Goal: Ask a question: Seek information or help from site administrators or community

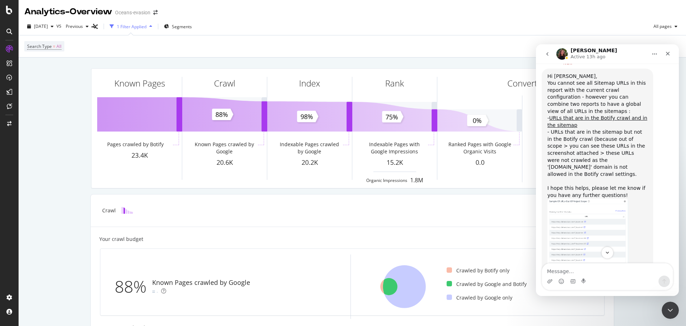
scroll to position [451, 0]
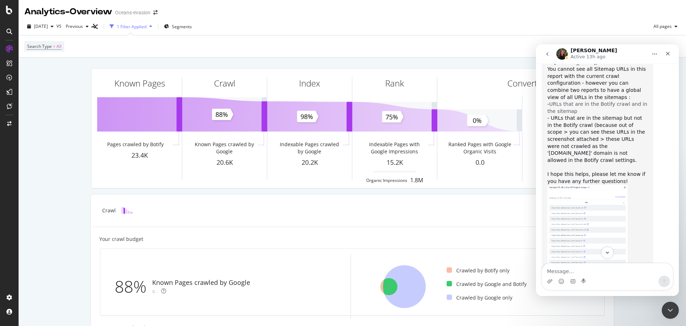
click at [559, 114] on a}]}}&comparisonAnalysisSlug=20250914&analysisSlug=20250917&explorerFilter={%22columns%22 "URLs that are in the Botify crawl and in the sitemap" at bounding box center [598, 107] width 100 height 13
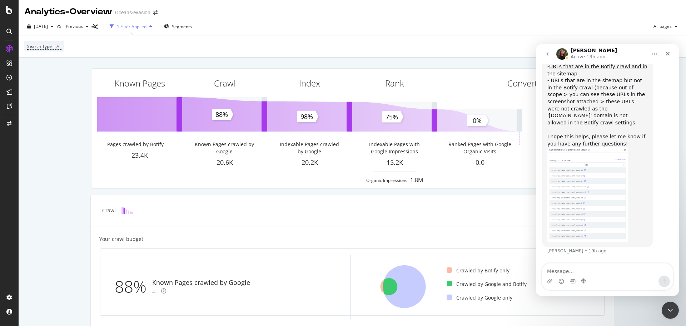
click at [580, 194] on img "Anne says…" at bounding box center [588, 195] width 81 height 96
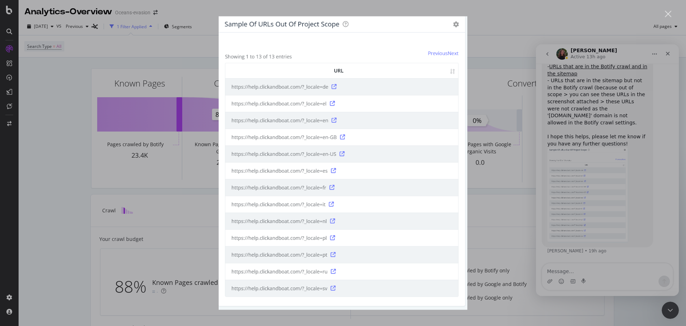
click at [502, 69] on div "Intercom messenger" at bounding box center [343, 163] width 686 height 326
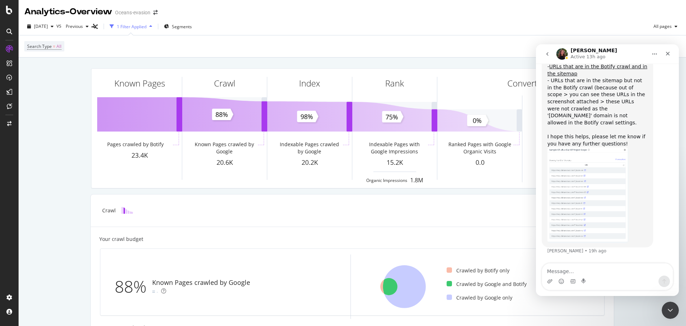
scroll to position [451, 0]
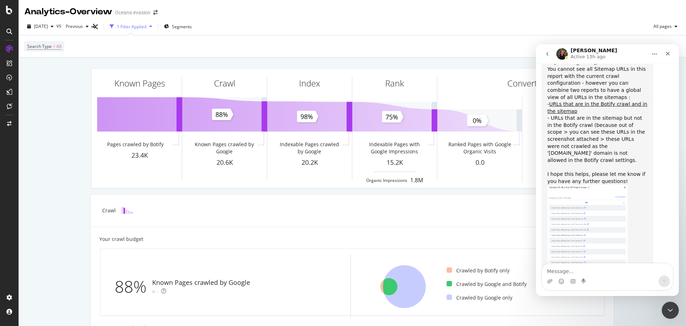
click at [592, 276] on div "Intercom messenger" at bounding box center [607, 281] width 131 height 11
click at [570, 270] on textarea "Message…" at bounding box center [607, 269] width 131 height 12
type textarea "р"
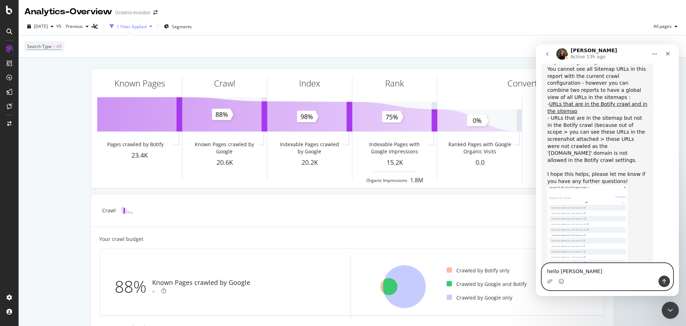
type textarea "hello [PERSON_NAME]"
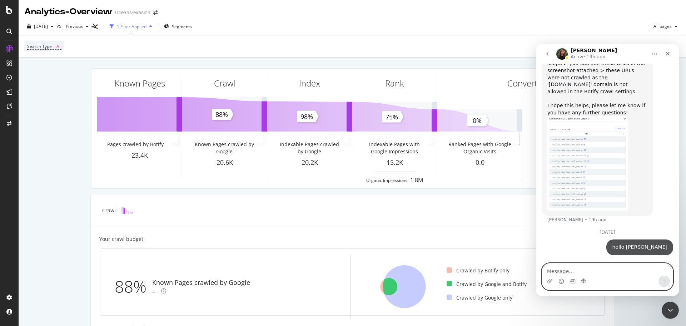
scroll to position [524, 0]
type textarea "h"
type textarea "all clear"
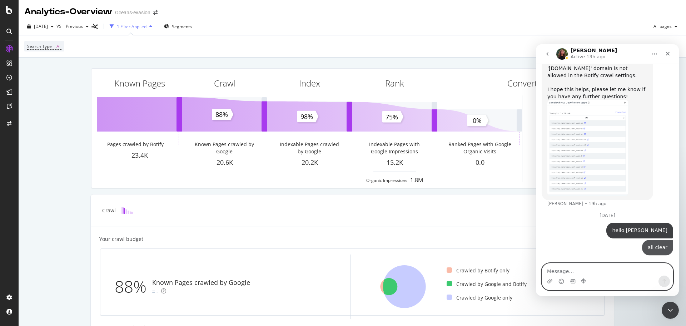
scroll to position [541, 0]
click at [601, 267] on textarea "how did get the" at bounding box center [607, 269] width 131 height 12
type textarea "how did get the 2nd view?"
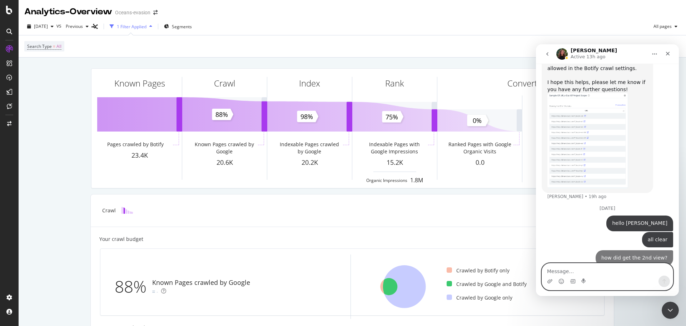
scroll to position [557, 0]
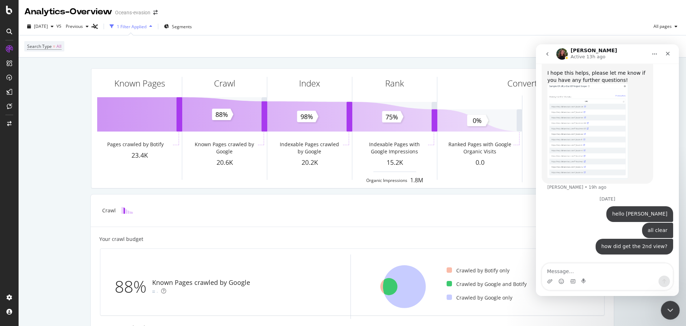
drag, startPoint x: 667, startPoint y: 306, endPoint x: 1155, endPoint y: 485, distance: 520.5
click at [666, 305] on icon "Close Intercom Messenger" at bounding box center [669, 309] width 9 height 9
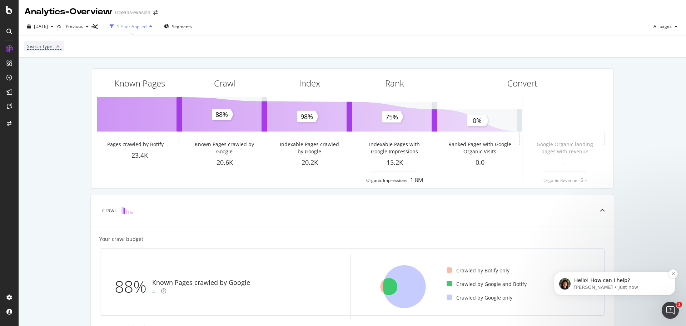
scroll to position [581, 0]
click at [597, 285] on p "[PERSON_NAME] • Just now" at bounding box center [620, 287] width 92 height 6
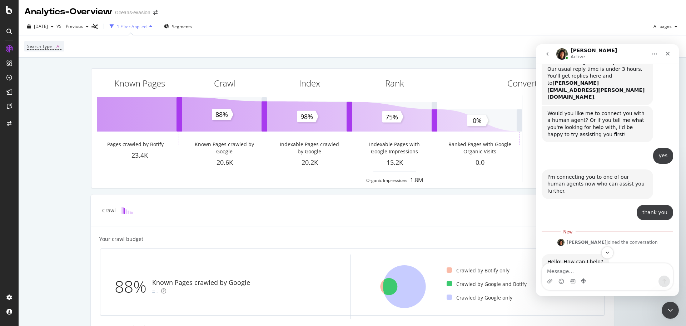
scroll to position [84, 0]
click at [582, 272] on textarea "Message…" at bounding box center [607, 269] width 131 height 12
type textarea "Hello [PERSON_NAME]"
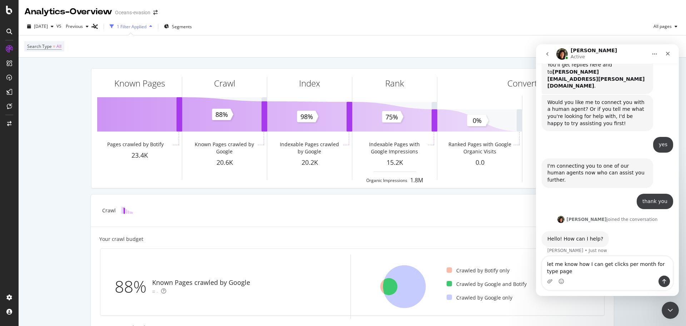
scroll to position [101, 0]
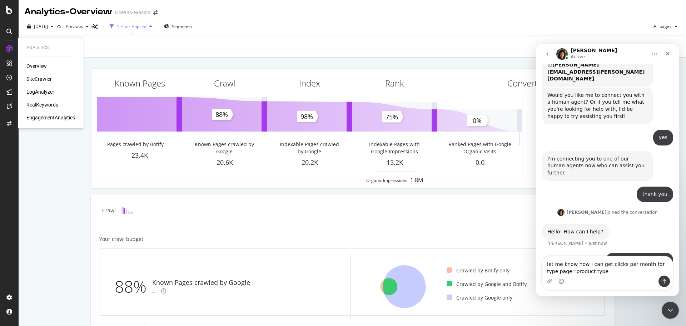
type textarea "let me know how I can get clicks per month for type page=product type"
click at [43, 101] on div "RealKeywords" at bounding box center [42, 104] width 32 height 7
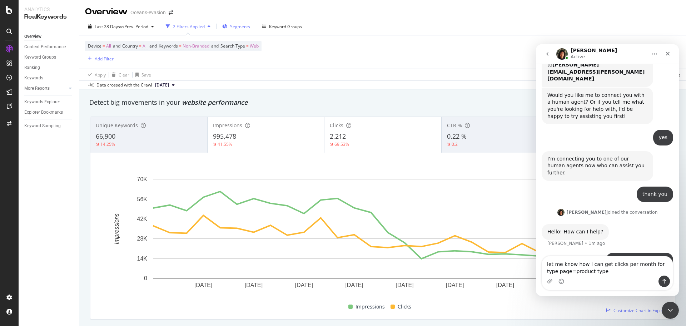
click at [243, 26] on span "Segments" at bounding box center [240, 27] width 20 height 6
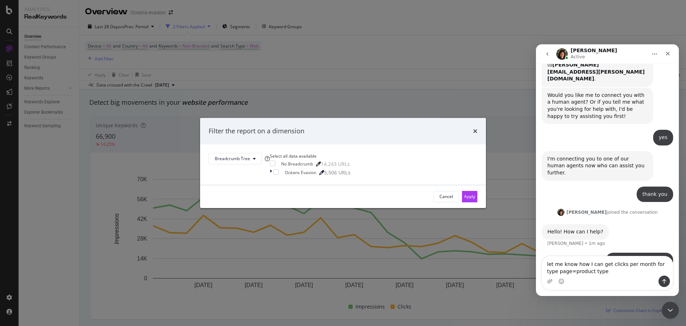
click at [408, 127] on div "Filter the report on a dimension" at bounding box center [343, 131] width 269 height 9
click at [473, 128] on icon "times" at bounding box center [475, 131] width 4 height 6
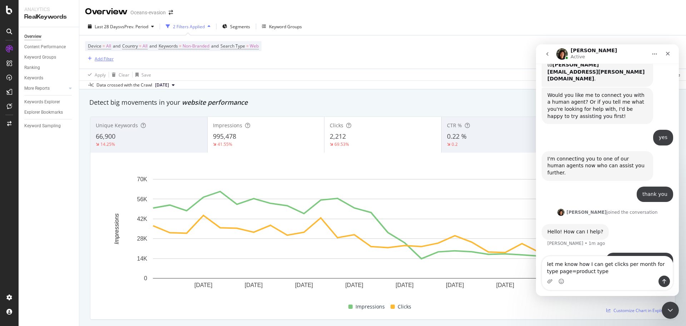
click at [104, 60] on div "Add Filter" at bounding box center [104, 59] width 19 height 6
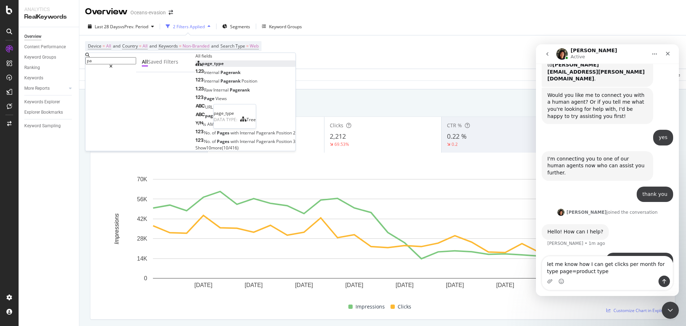
type input "pa"
click at [196, 66] on div "page_type" at bounding box center [210, 63] width 28 height 6
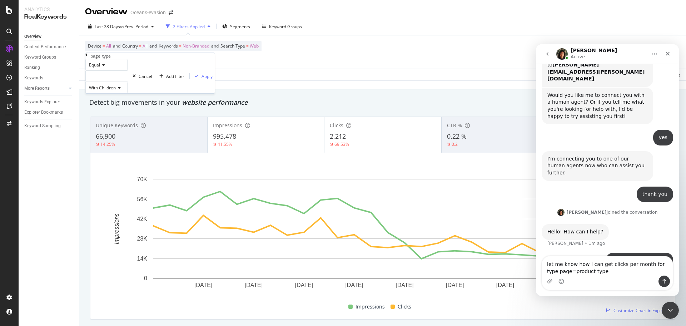
click at [128, 82] on div at bounding box center [106, 75] width 42 height 11
click at [604, 273] on textarea "let me know how I can get clicks per month for type page=product type" at bounding box center [607, 265] width 131 height 19
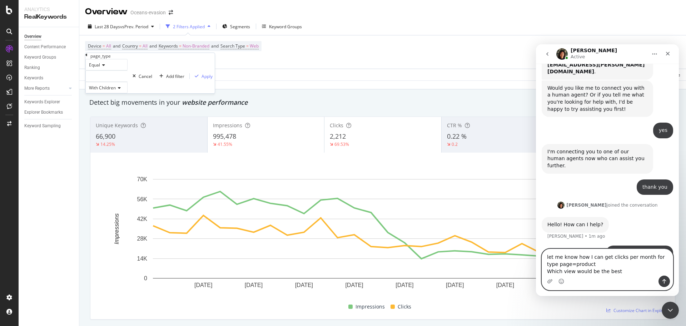
type textarea "let me know how I can get clicks per month for type page=product Which view wou…"
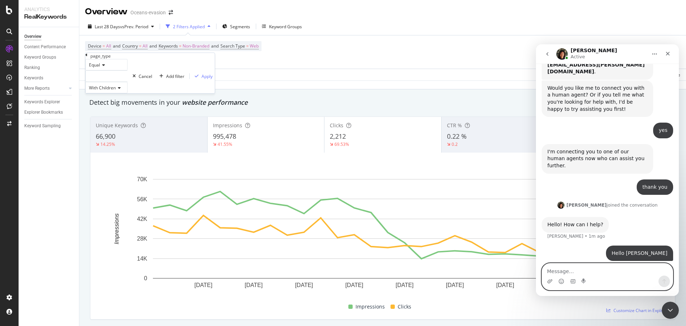
scroll to position [124, 0]
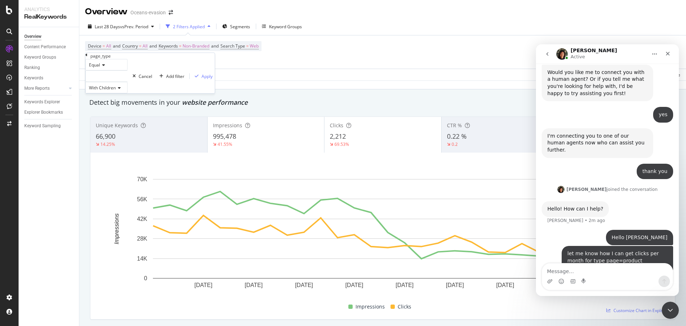
click at [388, 75] on div "Apply Clear Save Switch to Advanced Mode" at bounding box center [382, 75] width 607 height 12
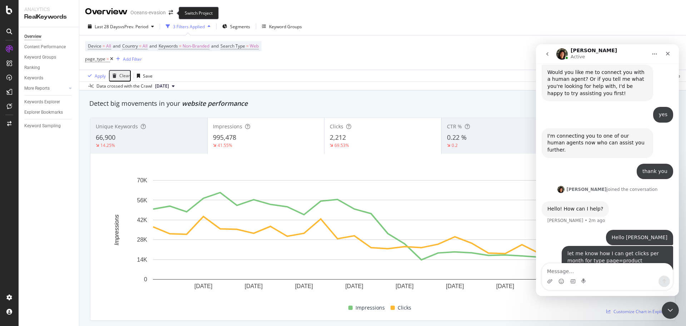
click at [173, 15] on span at bounding box center [171, 12] width 10 height 5
click at [172, 11] on icon "arrow-right-arrow-left" at bounding box center [171, 12] width 4 height 5
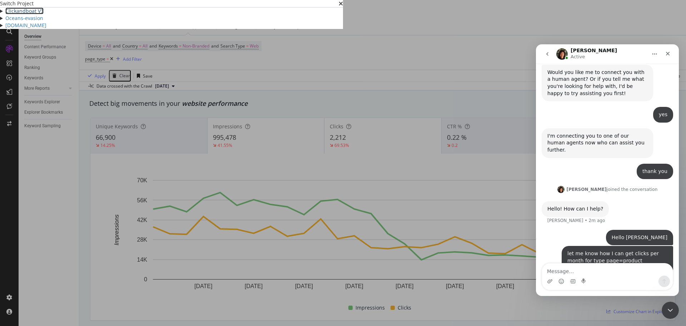
click at [44, 14] on link "Clickandboat V3" at bounding box center [24, 11] width 38 height 7
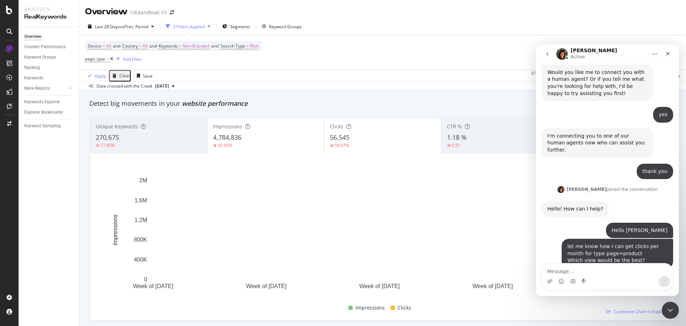
scroll to position [145, 0]
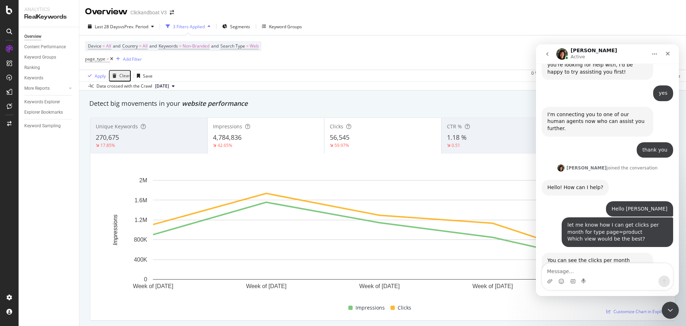
click at [566, 265] on link "this" at bounding box center [560, 268] width 9 height 6
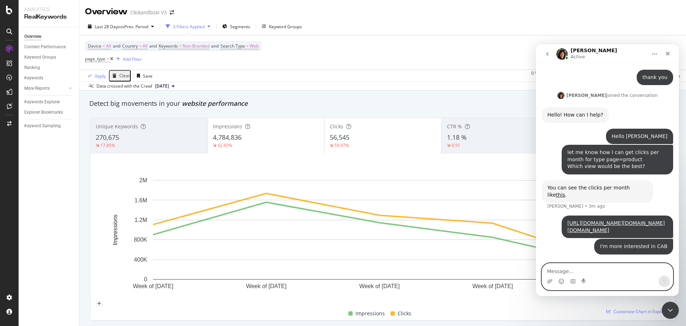
click at [587, 267] on textarea "Message…" at bounding box center [607, 269] width 131 height 12
paste textarea "[DATE] [DATE] [DATE] Impressions PPs Clicks CTR"
type textarea "[DATE] [DATE] [DATE] Impressions PPs Clicks CTR"
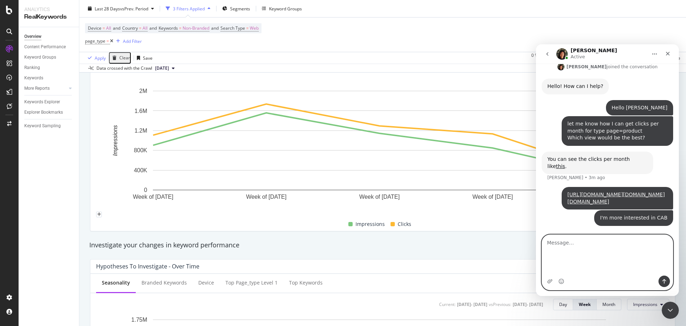
scroll to position [409, 0]
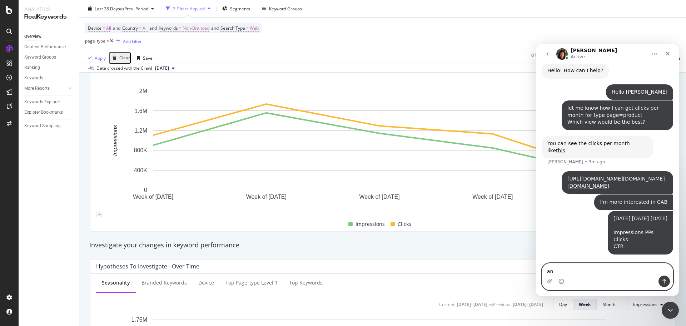
type textarea "a"
type textarea "can I get such view"
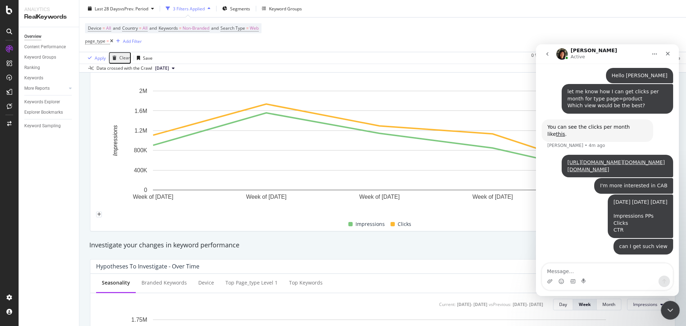
click at [675, 309] on div "Close Intercom Messenger" at bounding box center [669, 309] width 17 height 17
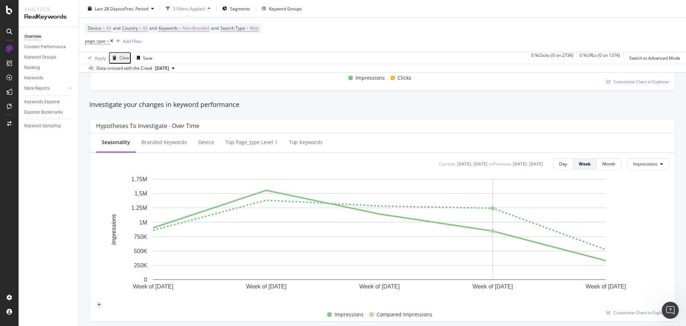
scroll to position [268, 0]
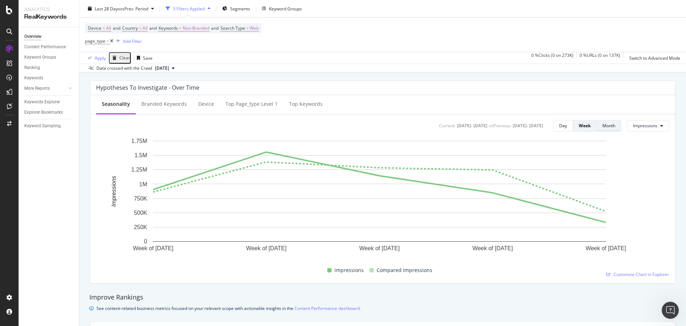
click at [603, 129] on div "Month" at bounding box center [609, 126] width 13 height 10
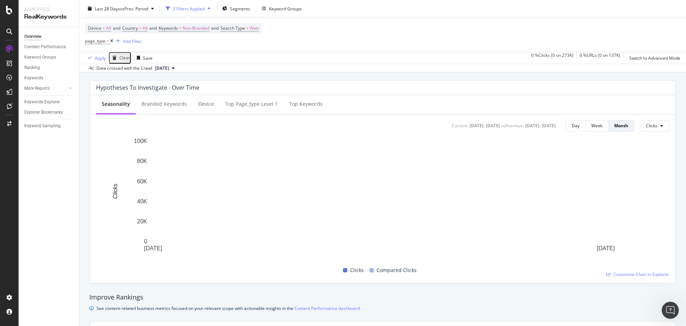
scroll to position [0, 0]
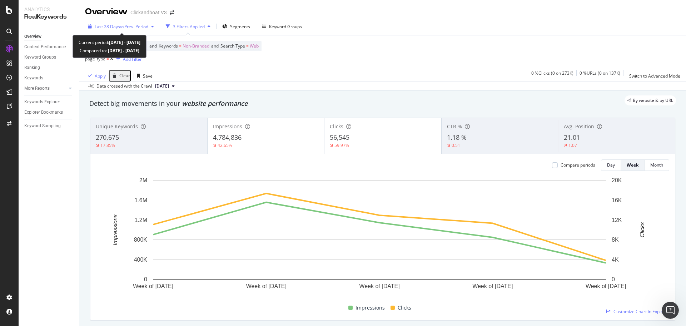
click at [145, 22] on div "Last 28 Days vs Prev. Period" at bounding box center [121, 26] width 72 height 11
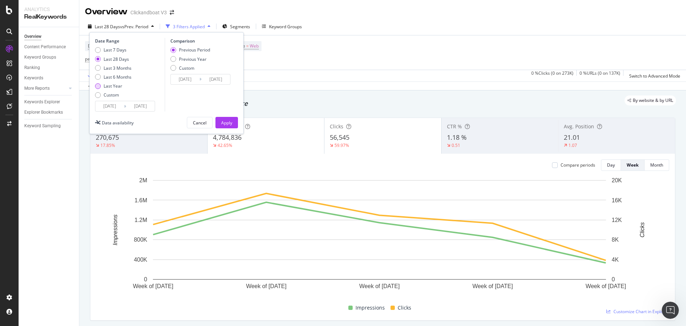
click at [112, 84] on div "Last Year" at bounding box center [113, 86] width 19 height 6
type input "[DATE]"
click at [186, 60] on div "Previous Year" at bounding box center [193, 59] width 28 height 6
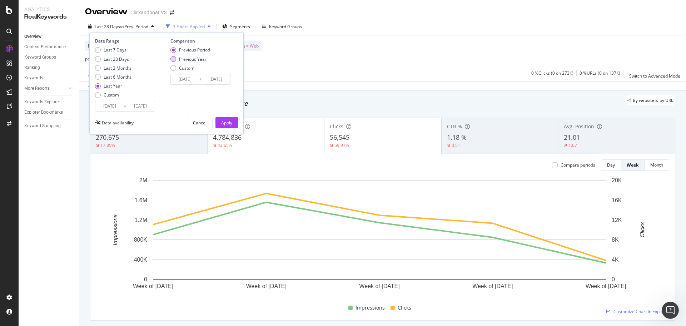
type input "[DATE]"
click at [231, 122] on div "Apply" at bounding box center [226, 123] width 11 height 6
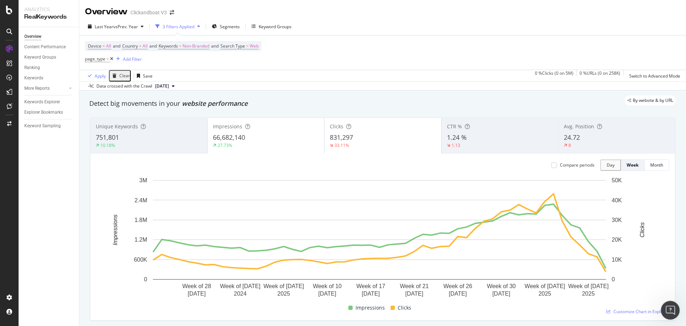
click at [676, 308] on div "Open Intercom Messenger" at bounding box center [670, 309] width 24 height 24
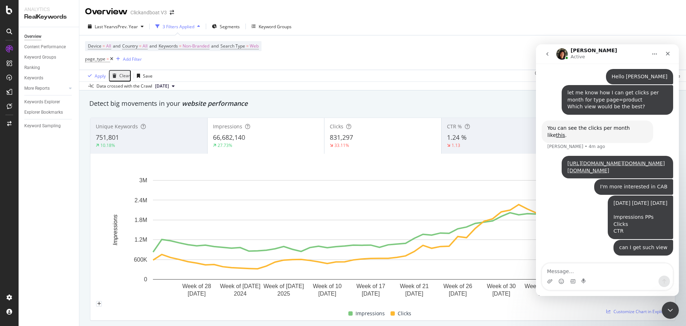
scroll to position [425, 0]
click at [593, 274] on textarea "Message…" at bounding box center [607, 269] width 131 height 12
type textarea "[URL][DOMAIN_NAME]"
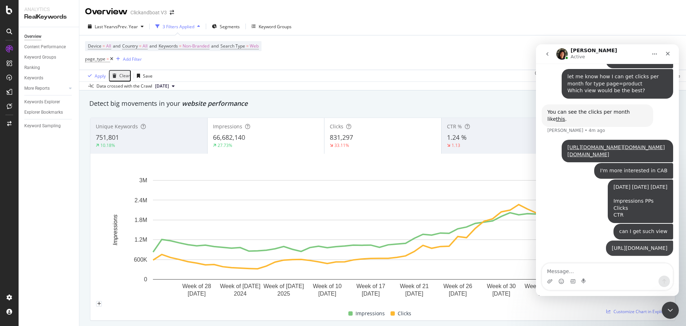
scroll to position [589, 0]
click at [670, 307] on icon "Close Intercom Messenger" at bounding box center [669, 309] width 9 height 9
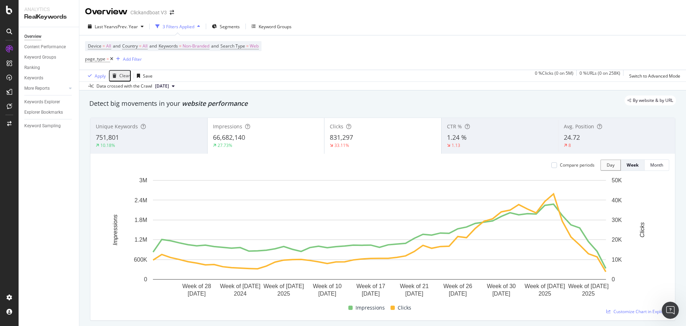
click at [112, 58] on icon at bounding box center [111, 59] width 3 height 4
click at [229, 26] on span "Segments" at bounding box center [230, 27] width 20 height 6
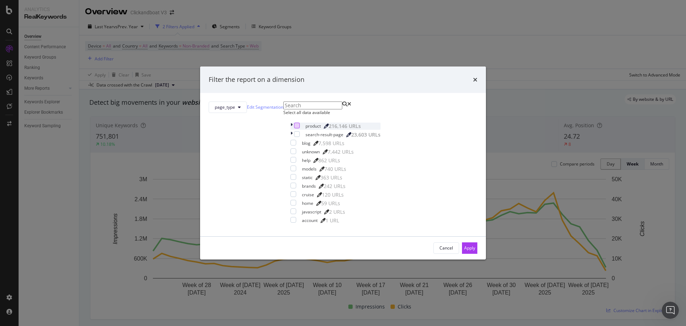
click at [294, 128] on div "modal" at bounding box center [297, 126] width 6 height 6
click at [464, 251] on div "Apply" at bounding box center [469, 248] width 11 height 6
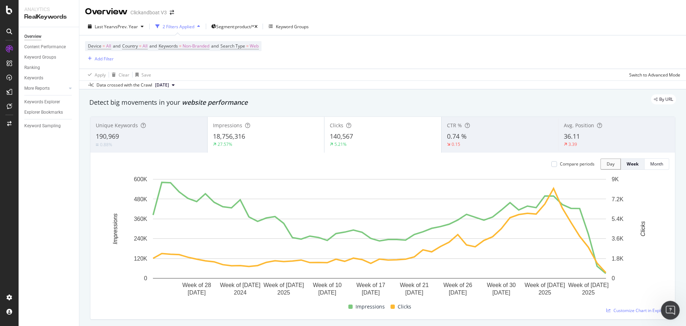
click at [672, 306] on icon "Open Intercom Messenger" at bounding box center [670, 310] width 12 height 12
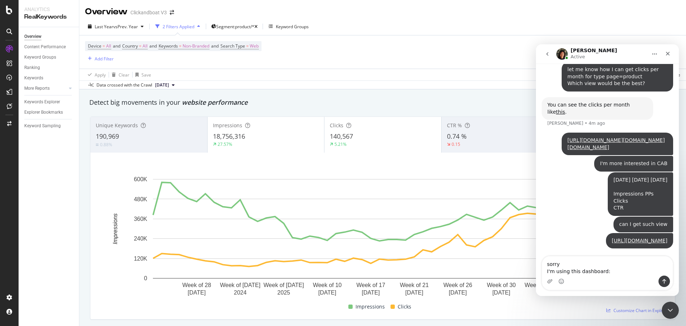
scroll to position [603, 0]
type textarea "sorry I'm using this dashboard: [URL][DOMAIN_NAME][DOMAIN_NAME][DOMAIN_NAME]"
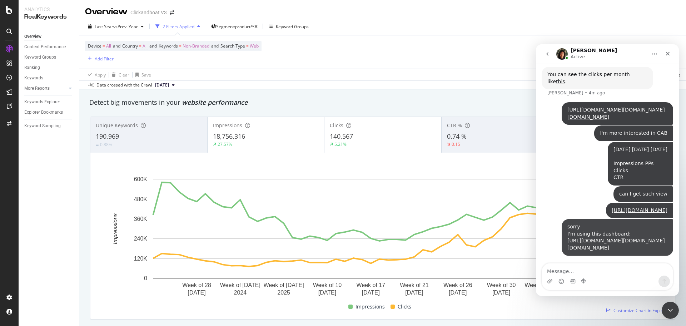
scroll to position [801, 0]
click at [670, 304] on div "Close Intercom Messenger" at bounding box center [669, 309] width 17 height 17
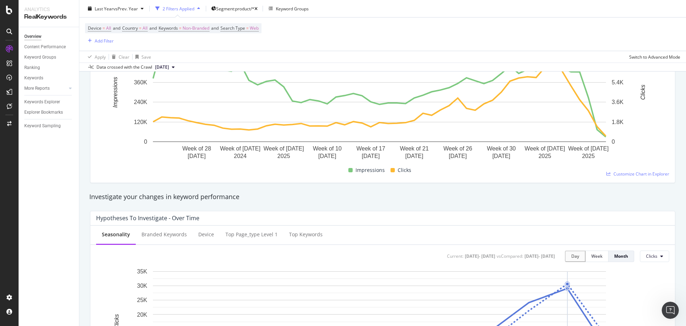
scroll to position [0, 0]
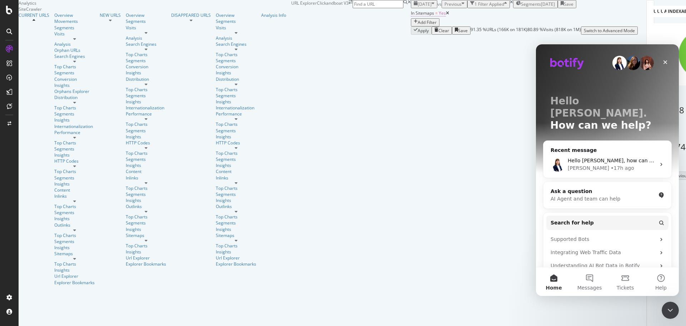
click at [411, 16] on span "In Sitemaps" at bounding box center [422, 13] width 23 height 6
click at [108, 69] on div "Yes" at bounding box center [110, 62] width 50 height 11
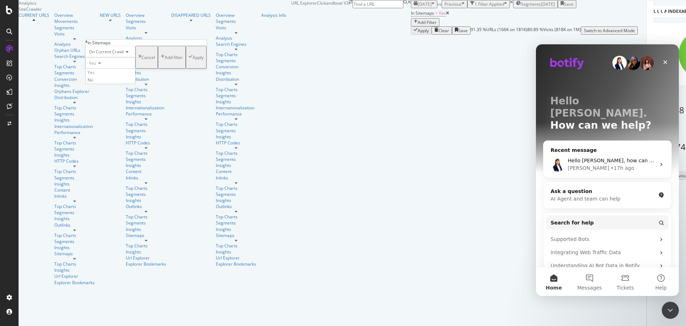
click at [108, 84] on div "No" at bounding box center [110, 80] width 49 height 8
click at [193, 60] on div "Apply" at bounding box center [198, 57] width 11 height 6
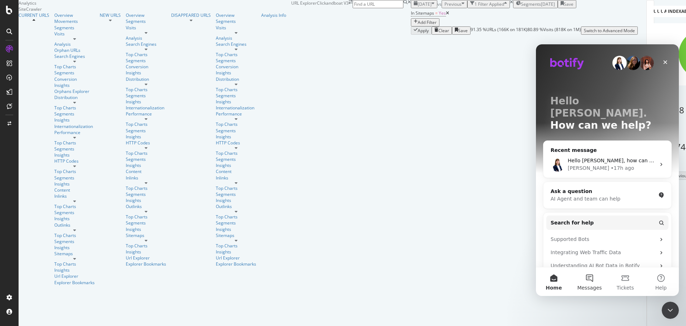
click at [592, 286] on span "Messages" at bounding box center [590, 287] width 25 height 5
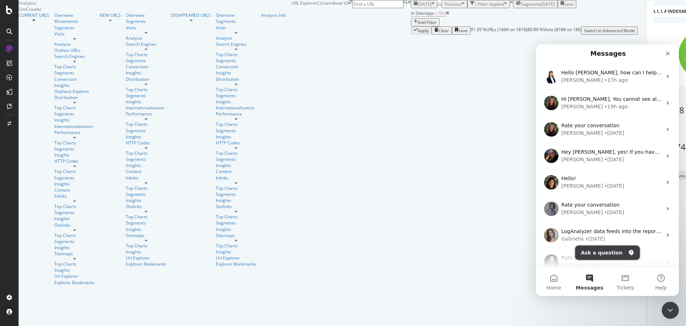
click at [604, 253] on button "Ask a question" at bounding box center [608, 253] width 65 height 14
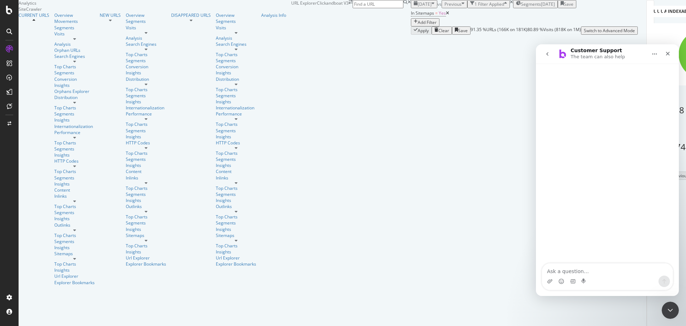
click at [573, 272] on textarea "Ask a question…" at bounding box center [607, 269] width 131 height 12
type textarea "hello"
type textarea "talk to"
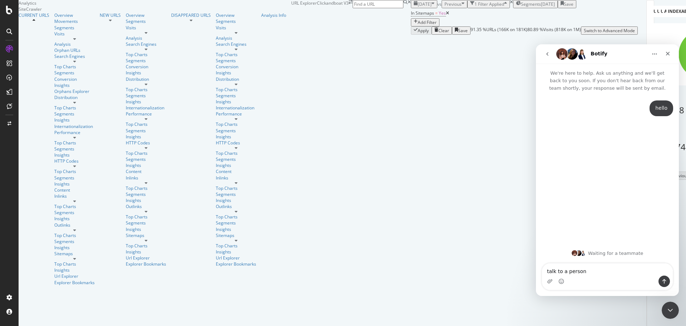
type textarea "talk to a person?"
click at [54, 251] on div "Sitemaps" at bounding box center [74, 254] width 40 height 6
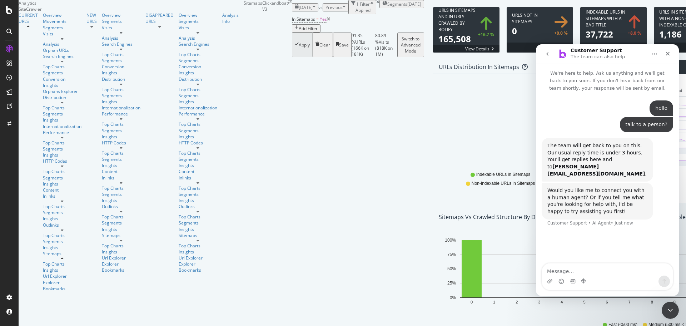
click at [327, 21] on icon at bounding box center [328, 19] width 3 height 4
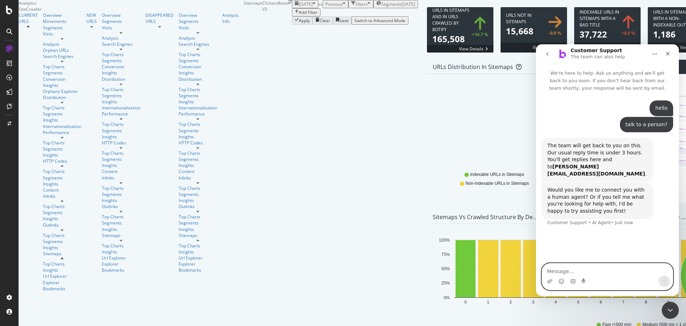
click at [612, 267] on textarea "Message…" at bounding box center [607, 269] width 131 height 12
type textarea "yes"
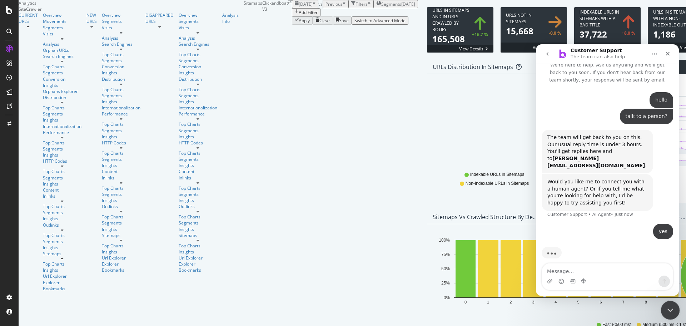
click at [672, 312] on icon "Close Intercom Messenger" at bounding box center [669, 309] width 9 height 9
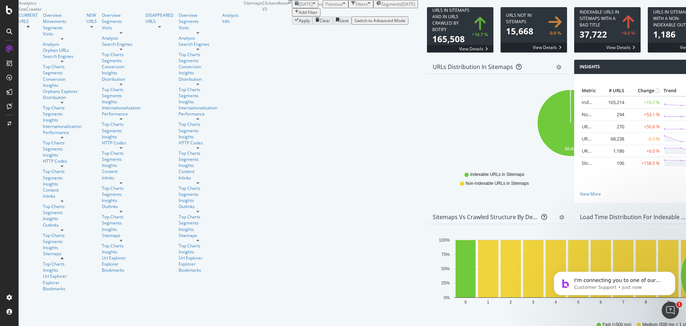
scroll to position [760, 0]
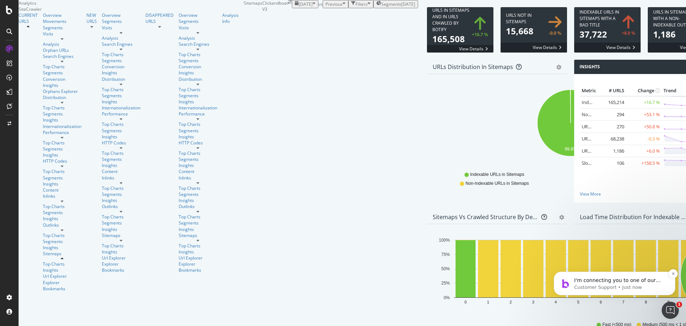
click at [595, 284] on p "Customer Support • Just now" at bounding box center [620, 287] width 92 height 6
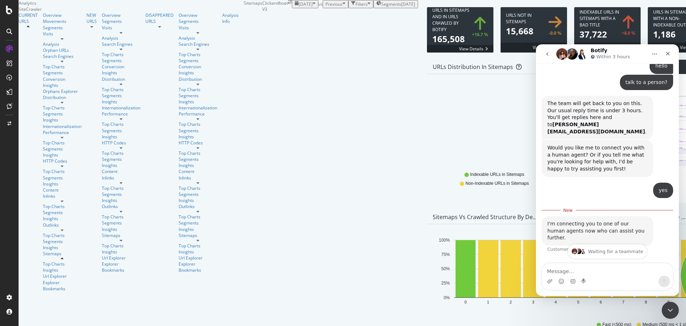
scroll to position [45, 0]
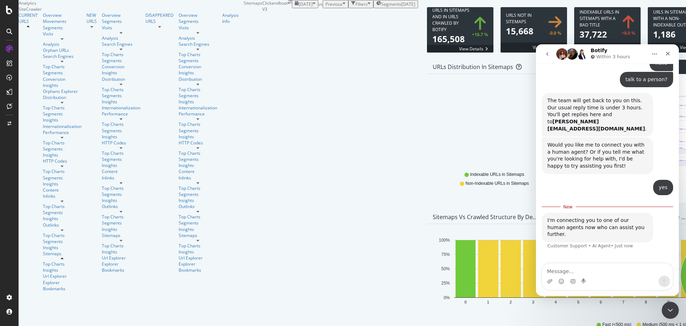
click at [552, 53] on button "go back" at bounding box center [548, 54] width 14 height 14
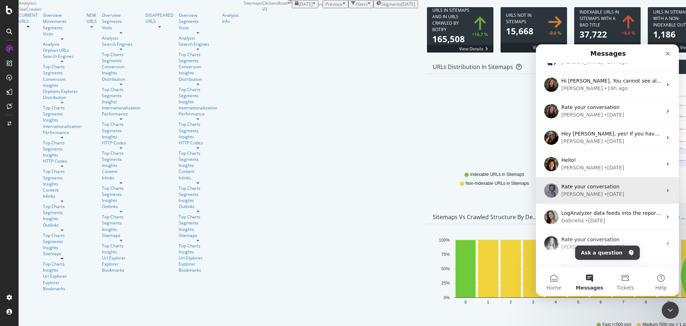
scroll to position [0, 0]
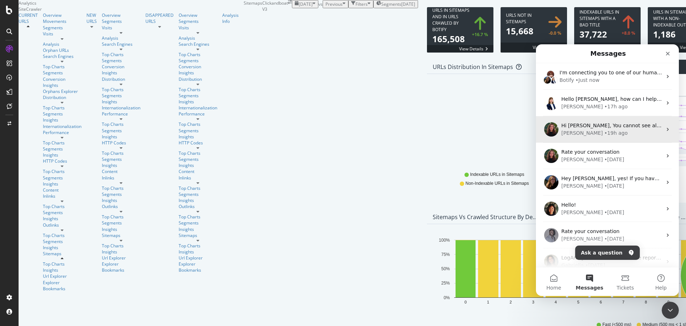
click at [601, 133] on div "Anne • 19h ago" at bounding box center [612, 133] width 101 height 8
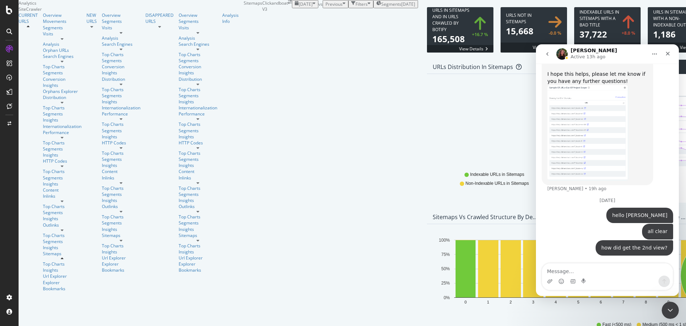
scroll to position [557, 0]
click at [576, 267] on textarea "Message…" at bounding box center [607, 269] width 131 height 12
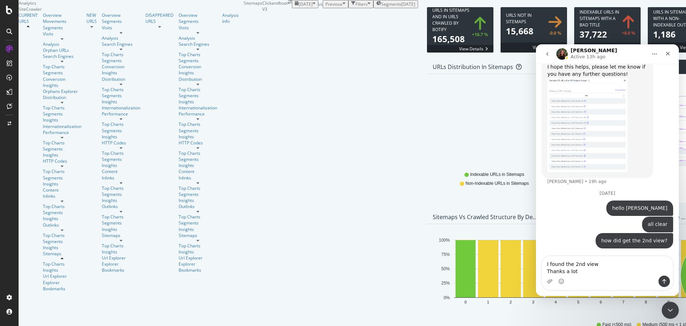
type textarea "I found the 2nd view Thanks a lot!"
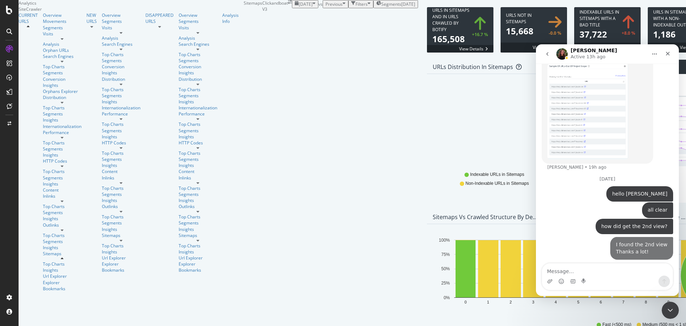
scroll to position [581, 0]
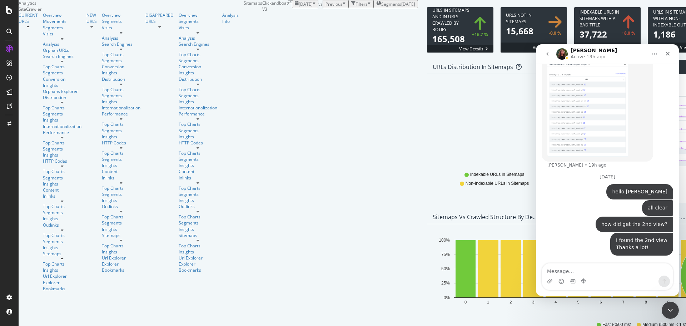
click at [543, 61] on nav "Anne Active 13h ago" at bounding box center [607, 53] width 143 height 19
click at [553, 50] on button "go back" at bounding box center [548, 54] width 14 height 14
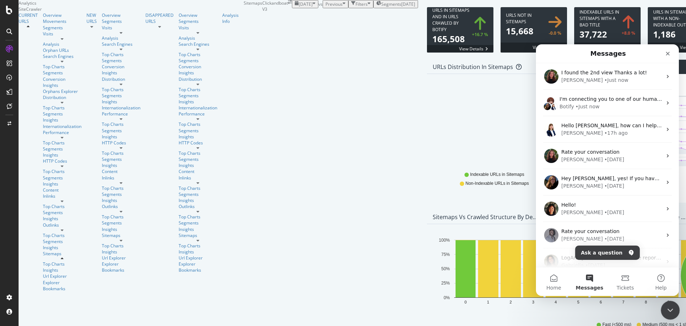
drag, startPoint x: 670, startPoint y: 307, endPoint x: 1207, endPoint y: 543, distance: 587.3
click at [670, 306] on icon "Close Intercom Messenger" at bounding box center [669, 309] width 9 height 9
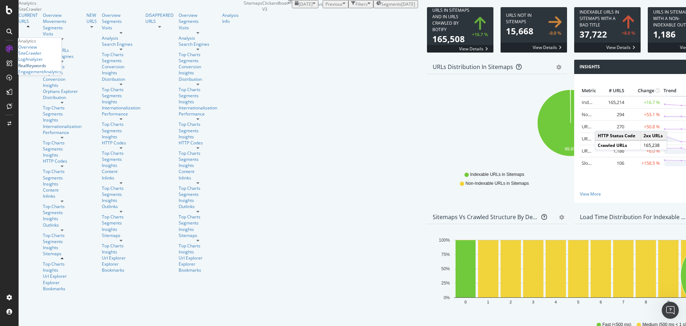
click at [43, 69] on div "RealKeywords" at bounding box center [32, 66] width 28 height 6
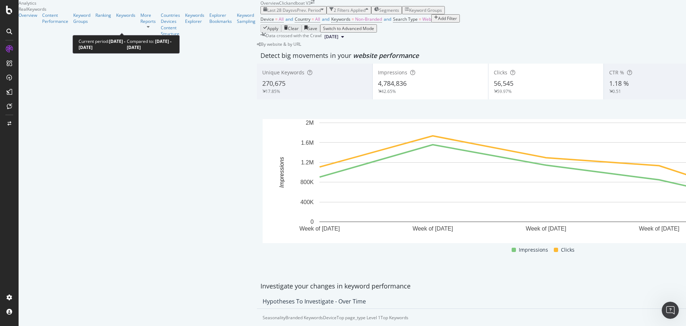
click at [293, 13] on span "vs Prev. Period" at bounding box center [307, 10] width 28 height 6
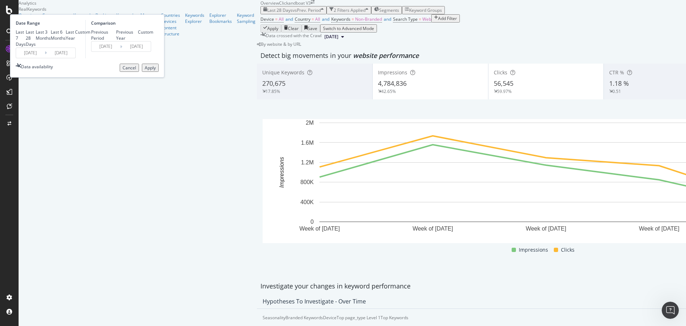
click at [293, 13] on span "vs Prev. Period" at bounding box center [307, 10] width 28 height 6
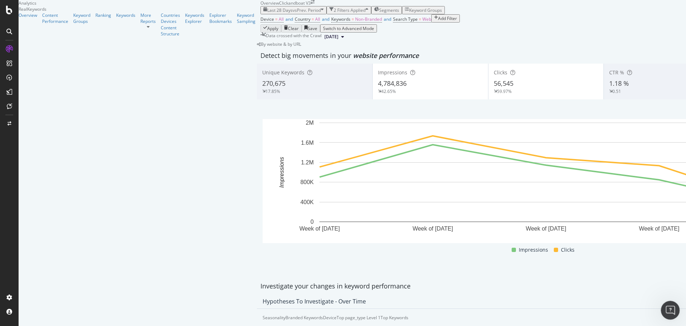
click at [667, 306] on icon "Open Intercom Messenger" at bounding box center [670, 310] width 12 height 12
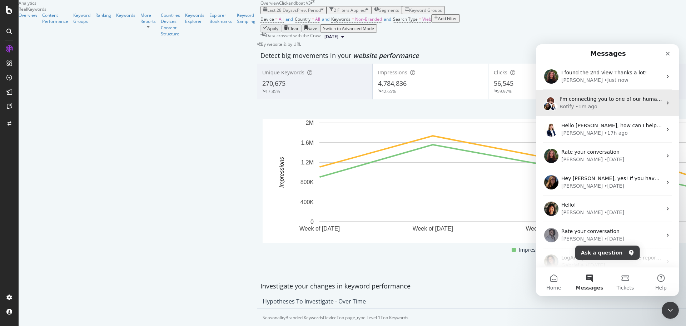
click at [590, 104] on div "• 1m ago" at bounding box center [587, 107] width 22 height 8
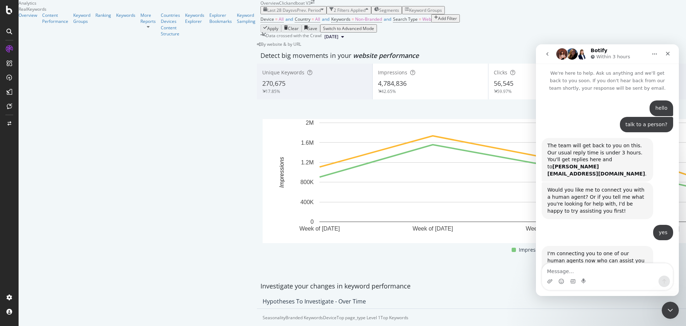
scroll to position [33, 0]
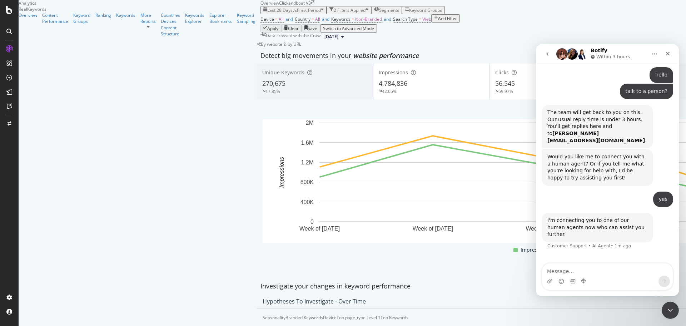
click at [590, 266] on textarea "Message…" at bounding box center [607, 269] width 131 height 12
type textarea "thank you"
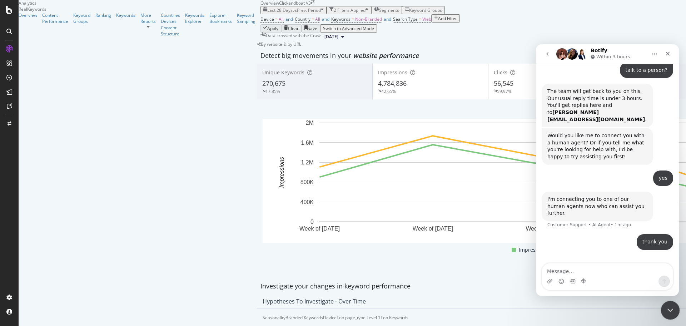
click at [672, 310] on icon "Close Intercom Messenger" at bounding box center [669, 309] width 9 height 9
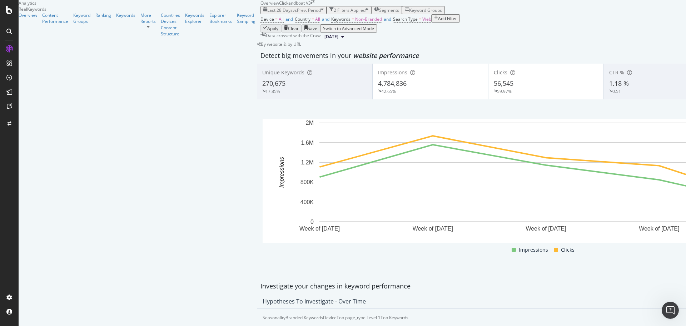
click at [409, 13] on div "Keyword Groups" at bounding box center [425, 10] width 33 height 6
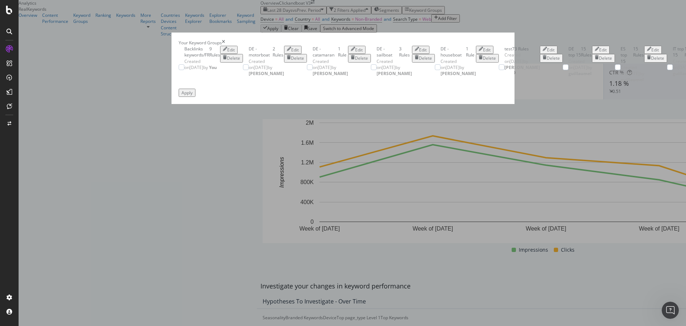
click at [225, 40] on icon "times" at bounding box center [223, 43] width 3 height 6
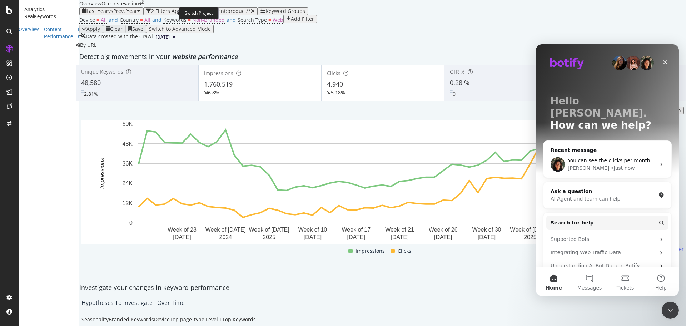
click at [144, 5] on icon "arrow-right-arrow-left" at bounding box center [141, 2] width 4 height 5
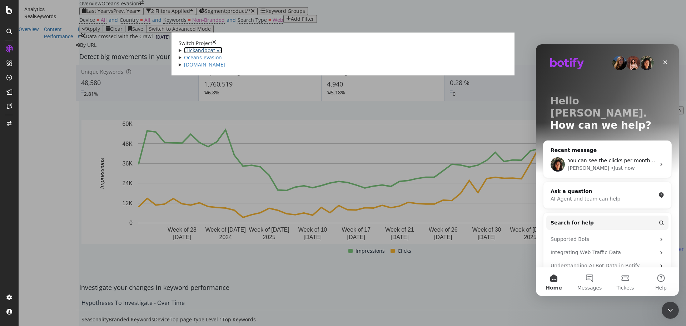
click at [184, 47] on link "Clickandboat V3" at bounding box center [203, 50] width 38 height 7
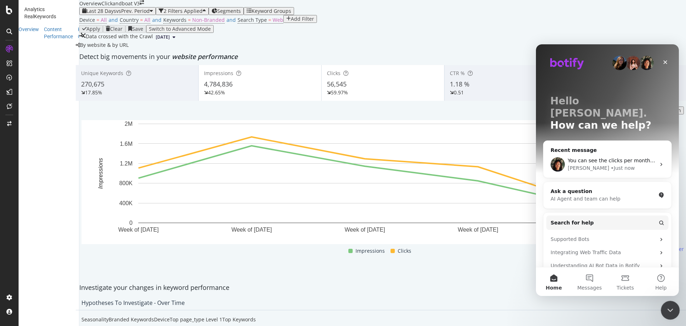
click at [671, 307] on icon "Close Intercom Messenger" at bounding box center [669, 309] width 9 height 9
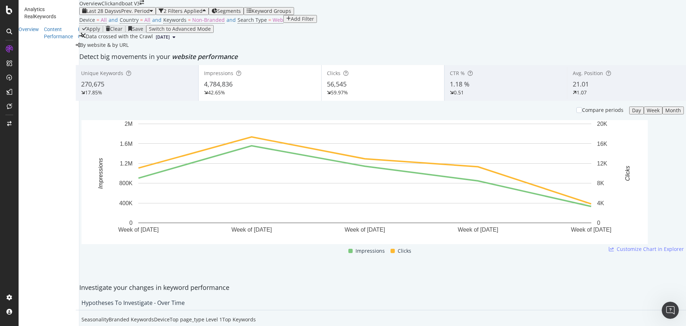
scroll to position [179, 0]
click at [645, 141] on span "Clicks" at bounding box center [644, 139] width 34 height 6
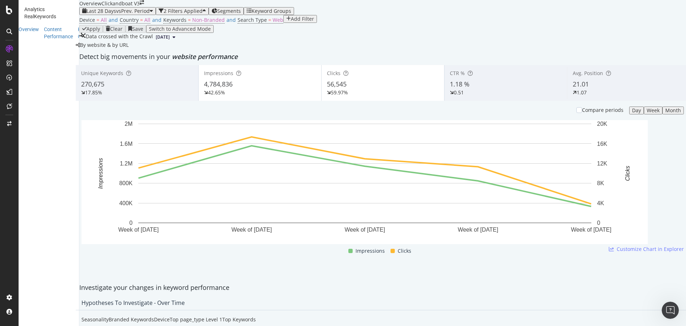
scroll to position [835, 0]
click at [670, 311] on icon "Open Intercom Messenger" at bounding box center [670, 310] width 12 height 12
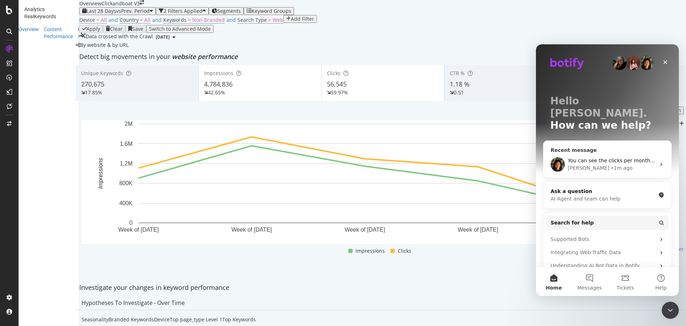
click at [596, 158] on span "You can see the clicks per month like this." at bounding box center [620, 161] width 105 height 6
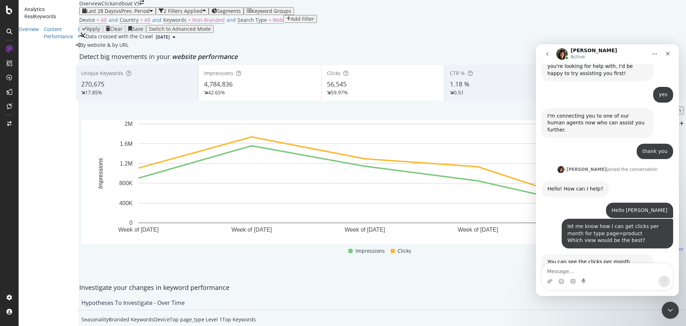
scroll to position [145, 0]
click at [566, 266] on link "this" at bounding box center [560, 269] width 9 height 6
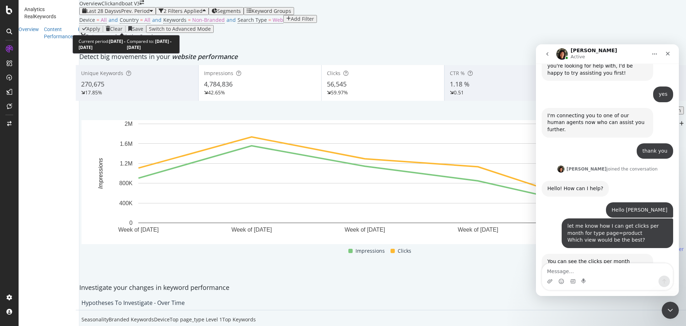
click at [133, 15] on button "Last 28 Days vs Prev. Period" at bounding box center [117, 11] width 77 height 8
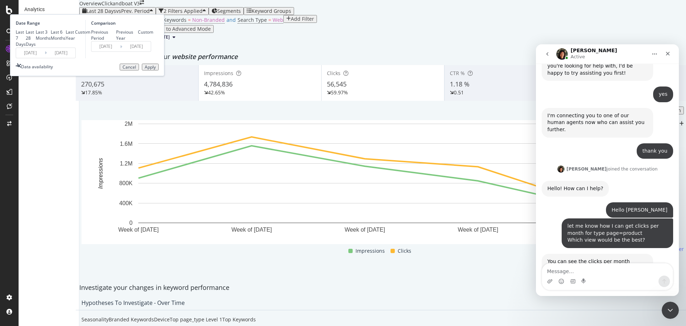
click at [75, 41] on div "Last Year" at bounding box center [70, 35] width 9 height 12
type input "[DATE]"
click at [116, 41] on div "Previous Year" at bounding box center [116, 35] width 0 height 12
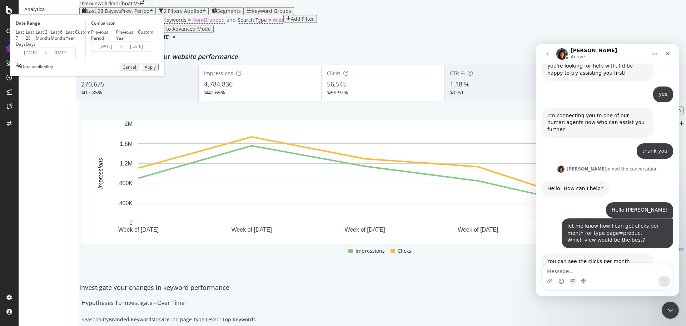
type input "[DATE]"
click at [156, 70] on div "Apply" at bounding box center [150, 67] width 11 height 5
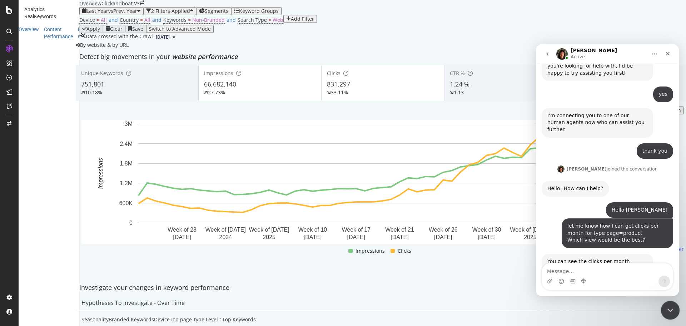
click at [667, 311] on icon "Close Intercom Messenger" at bounding box center [669, 309] width 9 height 9
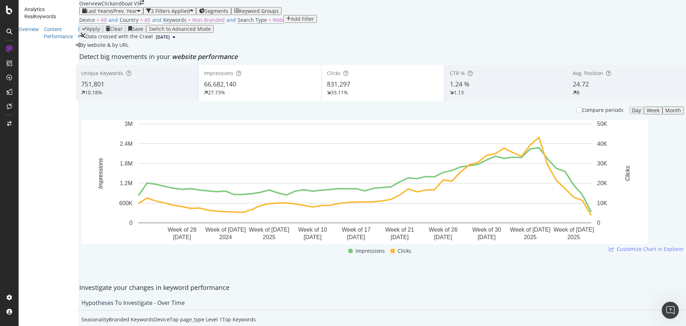
scroll to position [492, 0]
click at [182, 8] on div "2 Filters Applied" at bounding box center [170, 11] width 39 height 6
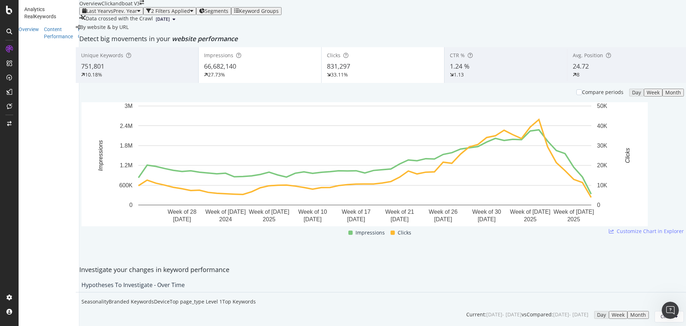
click at [182, 8] on div "2 Filters Applied" at bounding box center [170, 11] width 39 height 6
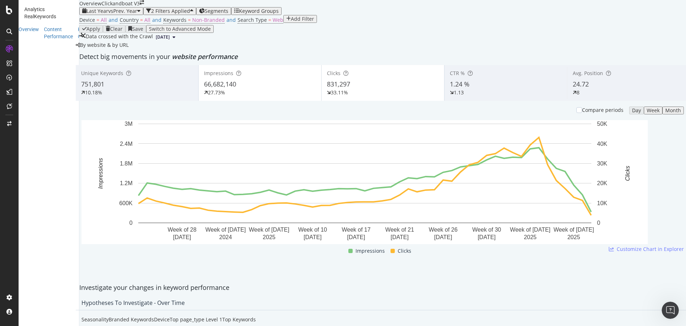
scroll to position [0, 0]
click at [228, 14] on span "Segments" at bounding box center [217, 11] width 24 height 7
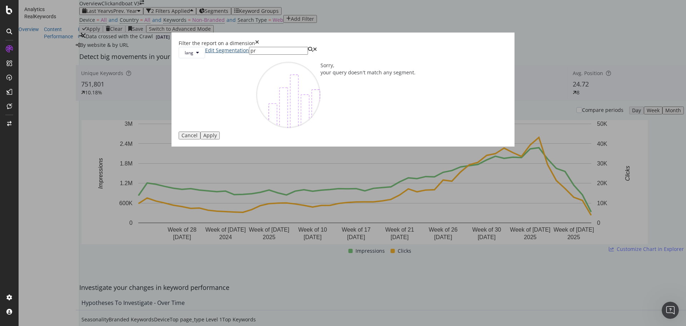
type input "p"
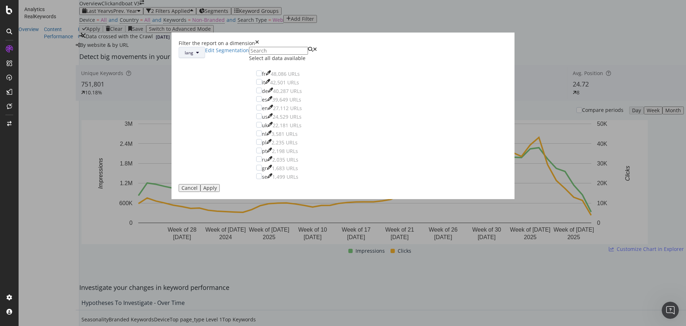
click at [193, 56] on span "lang" at bounding box center [189, 53] width 9 height 6
click at [296, 123] on span "page_type" at bounding box center [302, 124] width 46 height 6
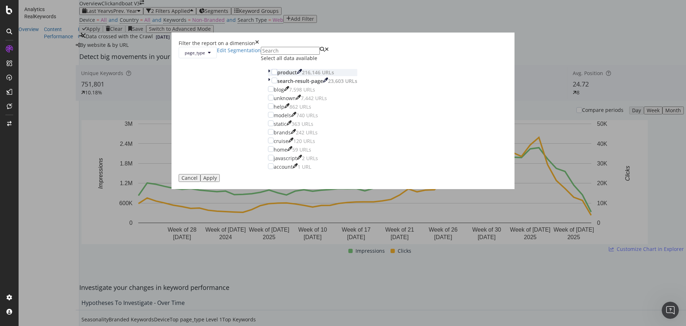
click at [270, 76] on icon "modal" at bounding box center [269, 72] width 2 height 7
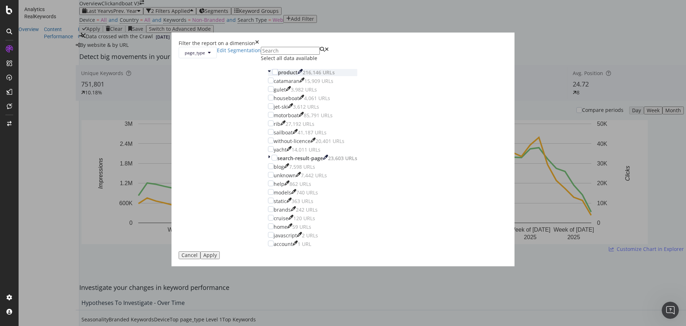
click at [271, 76] on icon "modal" at bounding box center [269, 72] width 3 height 7
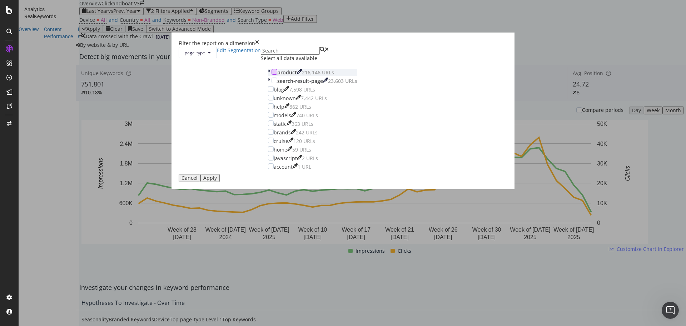
click at [277, 75] on div "modal" at bounding box center [275, 72] width 6 height 6
click at [217, 181] on div "Apply" at bounding box center [210, 178] width 14 height 6
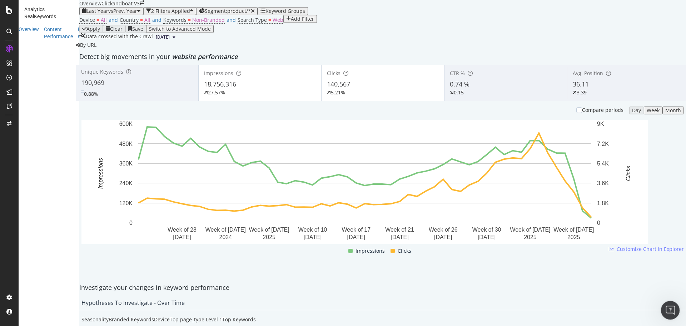
click at [671, 306] on icon "Open Intercom Messenger" at bounding box center [670, 310] width 12 height 12
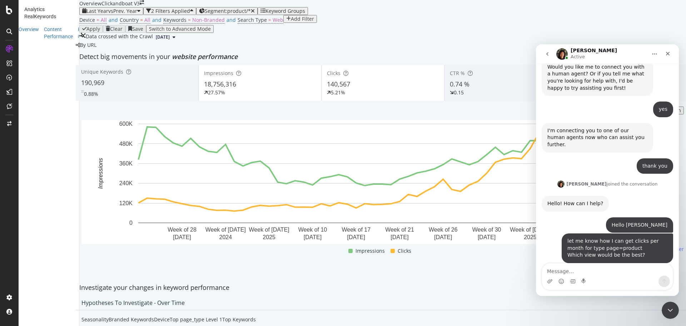
scroll to position [145, 0]
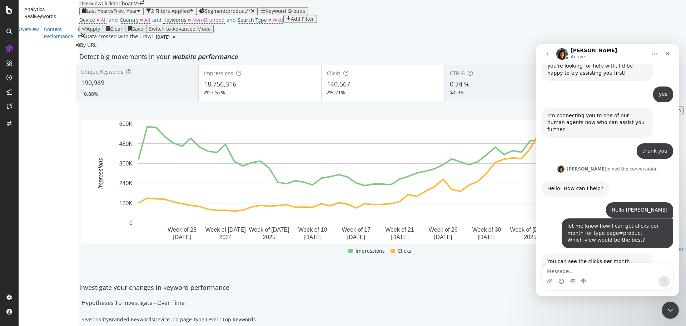
click at [588, 272] on textarea "Message…" at bounding box center [607, 269] width 131 height 12
type textarea "[URL][DOMAIN_NAME][DOMAIN_NAME][DOMAIN_NAME]"
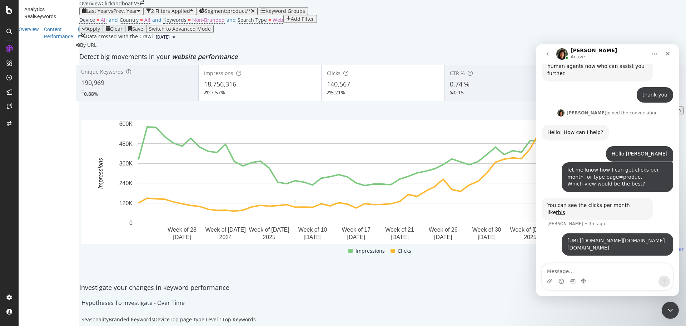
scroll to position [349, 0]
type textarea "I'm more interested in CAB"
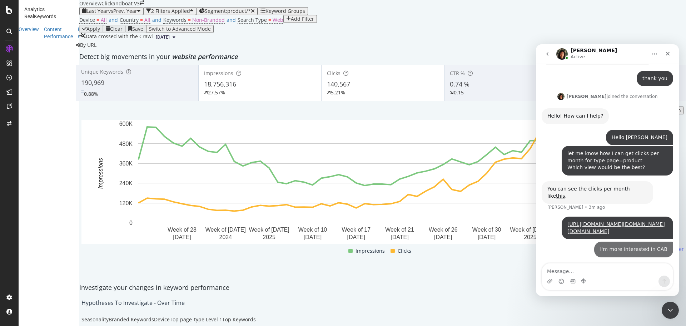
scroll to position [365, 0]
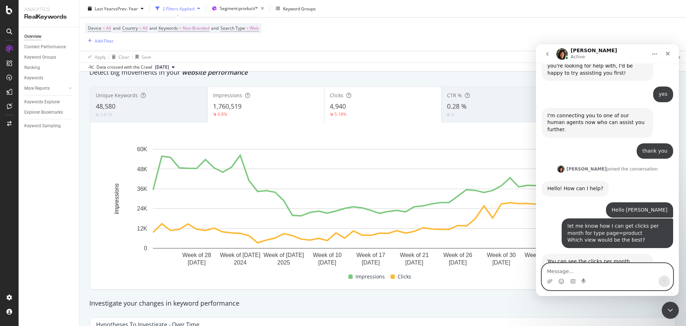
scroll to position [45, 0]
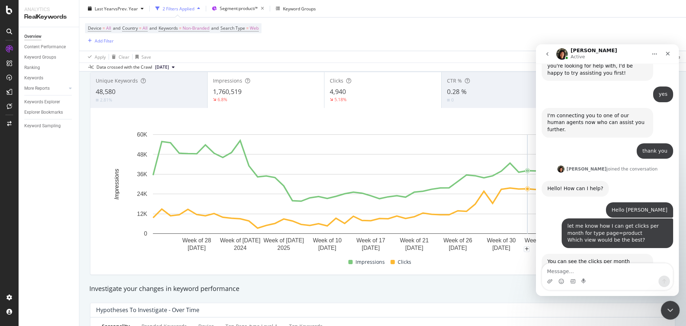
click at [667, 307] on icon "Close Intercom Messenger" at bounding box center [669, 309] width 9 height 9
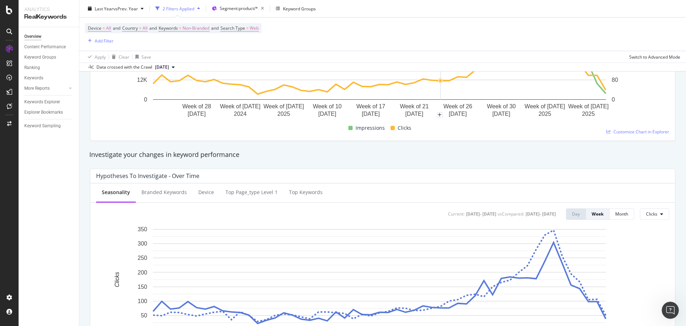
scroll to position [0, 0]
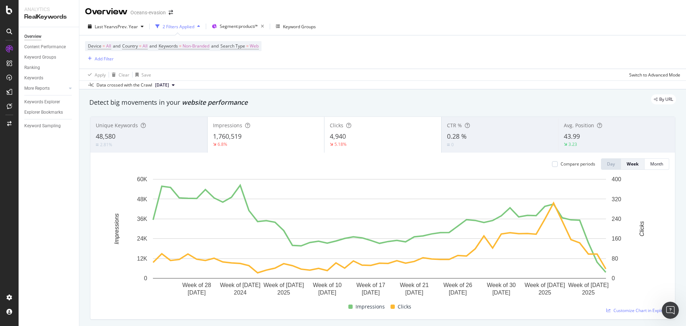
click at [186, 26] on div "2 Filters Applied" at bounding box center [179, 27] width 32 height 6
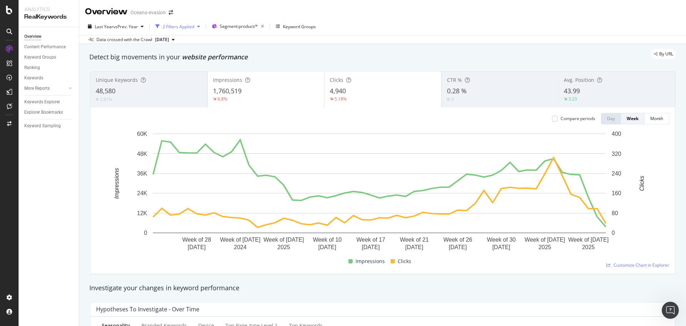
click at [186, 26] on div "2 Filters Applied" at bounding box center [179, 27] width 32 height 6
